Goal: Find specific page/section

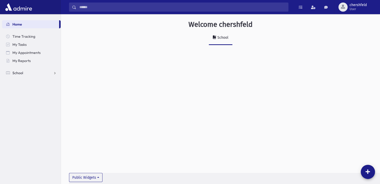
click at [48, 71] on link "School" at bounding box center [31, 73] width 59 height 8
click at [27, 133] on link "Report Cards" at bounding box center [31, 130] width 59 height 8
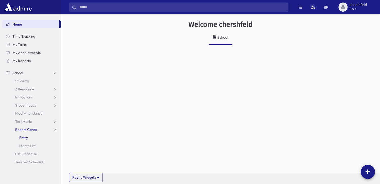
click at [25, 136] on span "Entry" at bounding box center [23, 138] width 9 height 5
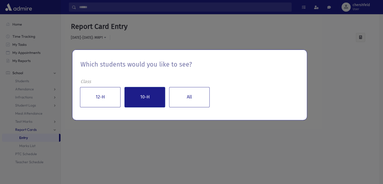
click at [151, 103] on button "10-H" at bounding box center [145, 97] width 41 height 20
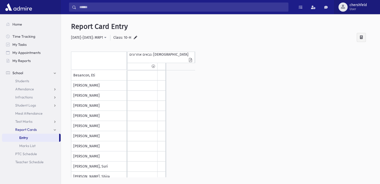
click at [360, 5] on span "chershfeld" at bounding box center [357, 5] width 17 height 4
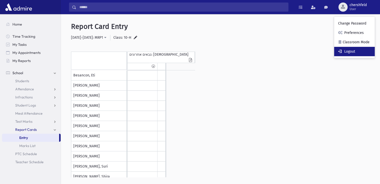
click at [352, 50] on link "Logout" at bounding box center [354, 51] width 41 height 9
